Goal: Check status: Check status

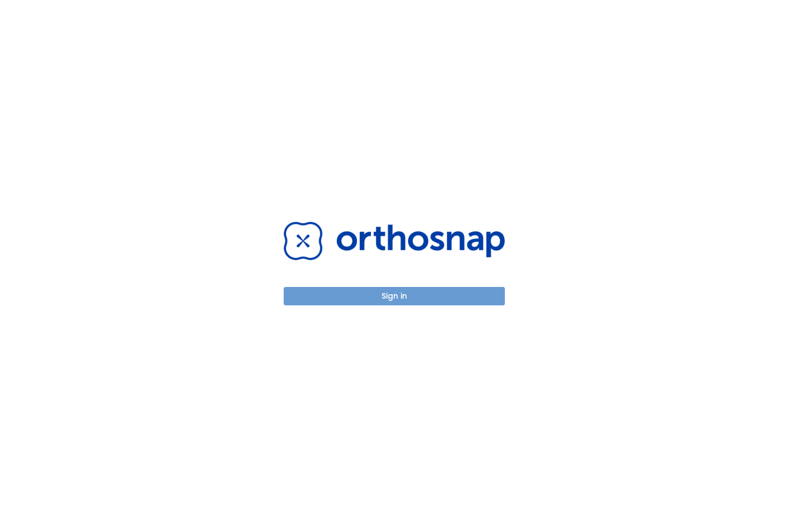
click at [363, 291] on button "Sign in" at bounding box center [394, 296] width 221 height 18
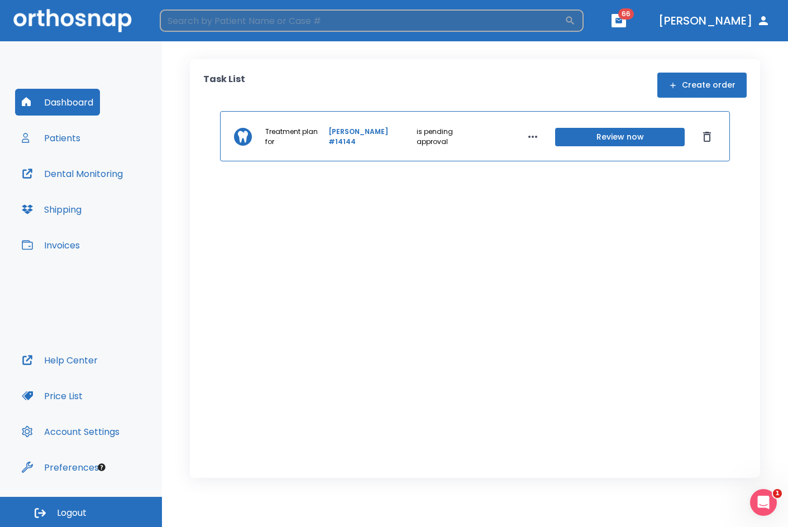
click at [305, 27] on input "search" at bounding box center [362, 20] width 405 height 22
type input "config"
click at [576, 21] on icon "button" at bounding box center [570, 20] width 11 height 11
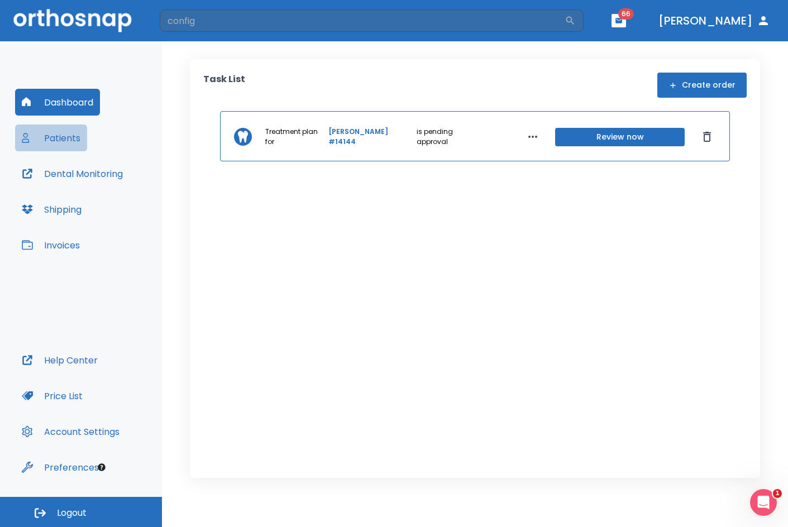
click at [84, 127] on button "Patients" at bounding box center [51, 138] width 72 height 27
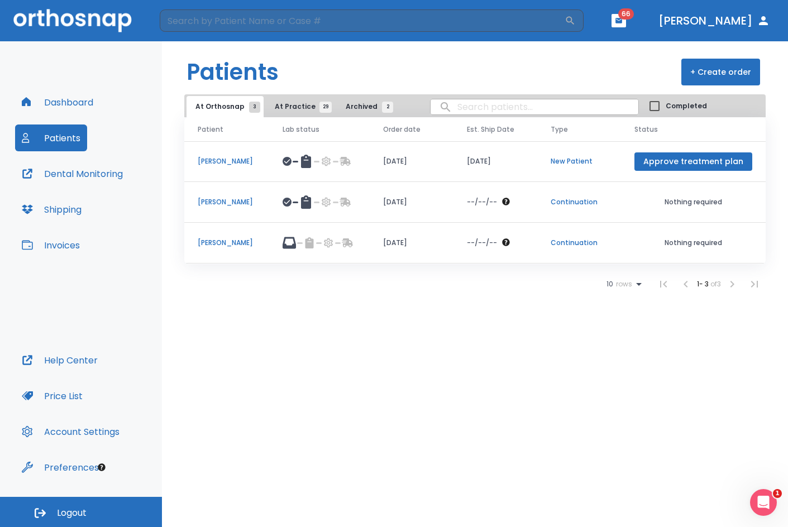
click at [294, 113] on button "At Practice 29" at bounding box center [300, 106] width 69 height 21
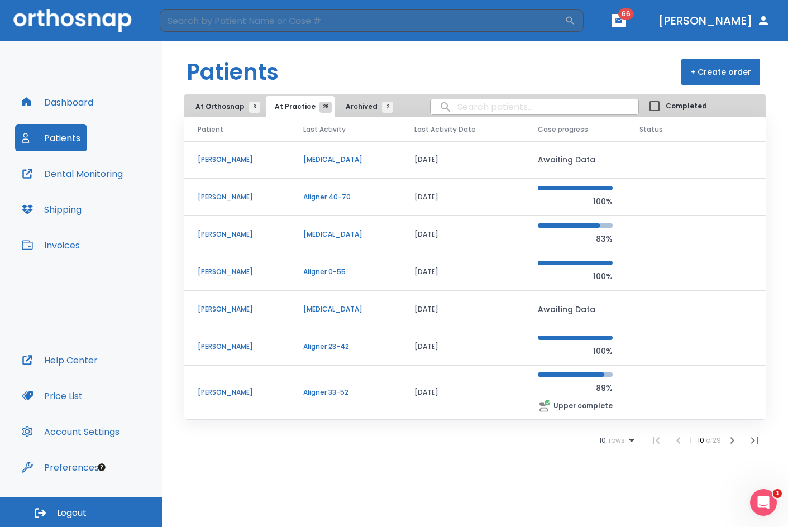
click at [459, 104] on input "search" at bounding box center [535, 107] width 208 height 22
type input "config"
click at [431, 101] on input "config" at bounding box center [535, 107] width 208 height 22
click at [431, 106] on input "config" at bounding box center [535, 107] width 208 height 22
click at [432, 106] on input "config" at bounding box center [535, 107] width 208 height 22
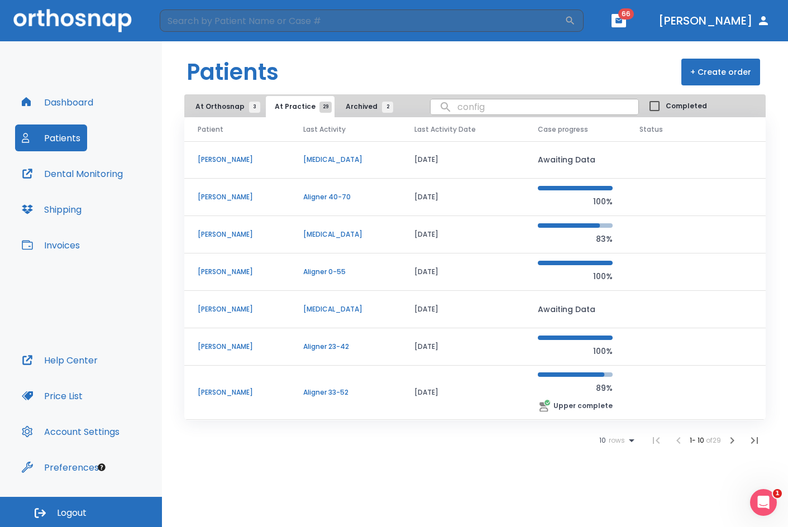
click at [432, 106] on input "config" at bounding box center [535, 107] width 208 height 22
click at [520, 116] on input "config" at bounding box center [535, 107] width 208 height 22
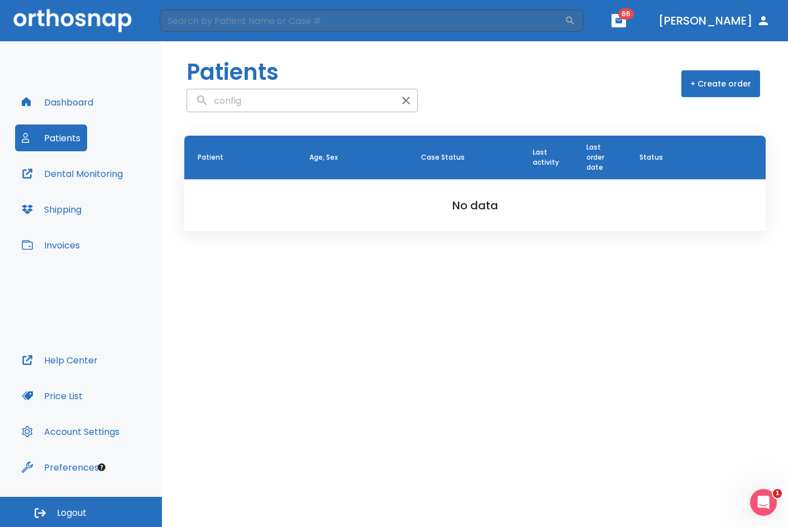
click at [285, 102] on input "config" at bounding box center [291, 101] width 208 height 22
type input "c"
type input "[PERSON_NAME]"
click at [247, 199] on p "[PERSON_NAME]" at bounding box center [239, 198] width 83 height 10
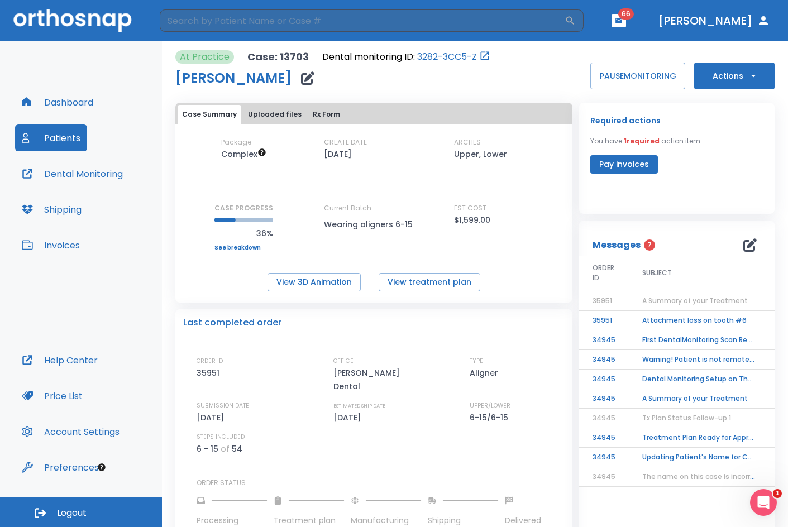
click at [705, 300] on span "A Summary of your Treatment" at bounding box center [695, 300] width 106 height 9
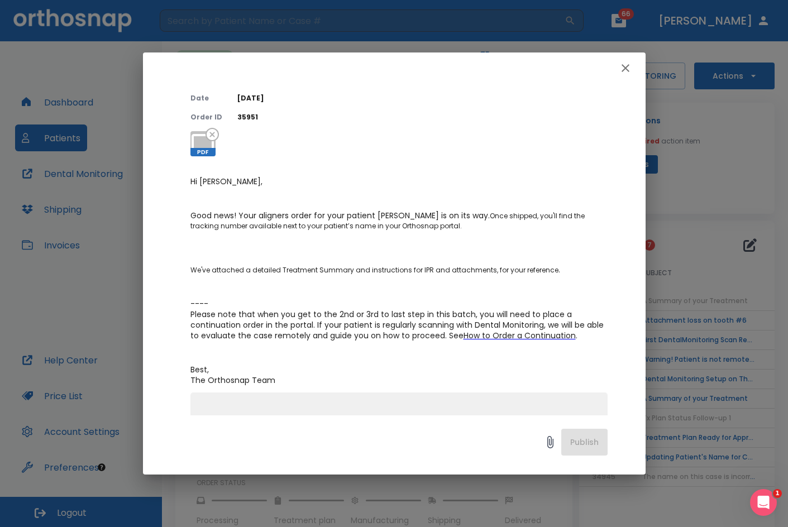
scroll to position [56, 0]
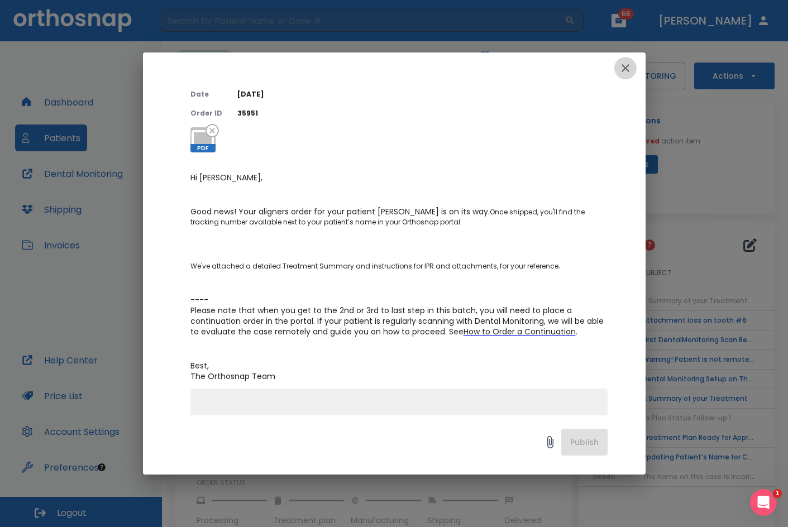
click at [625, 67] on icon "button" at bounding box center [625, 67] width 13 height 13
